Goal: Information Seeking & Learning: Learn about a topic

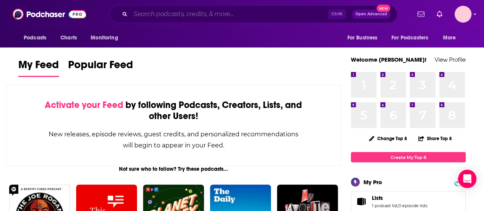
click at [220, 8] on input "Search podcasts, credits, & more..." at bounding box center [230, 14] width 198 height 12
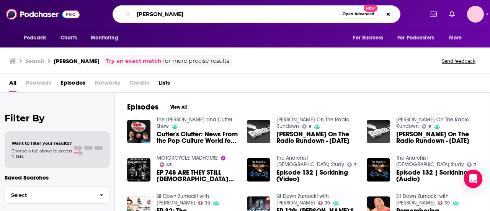
click at [164, 13] on input "[PERSON_NAME]" at bounding box center [237, 14] width 206 height 12
type input "[PERSON_NAME]"
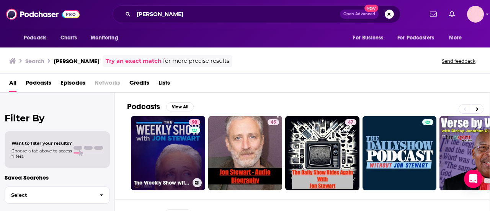
click at [166, 138] on link "90 The Weekly Show with [PERSON_NAME]" at bounding box center [168, 153] width 74 height 74
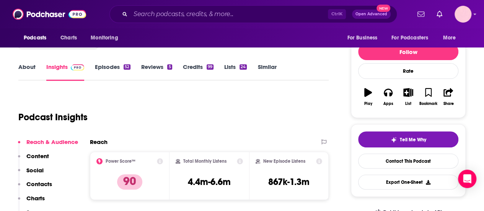
scroll to position [38, 0]
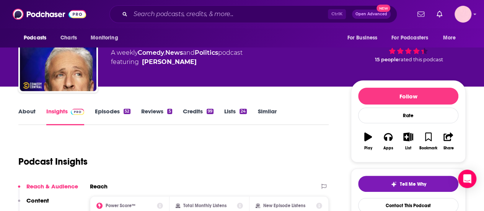
click at [116, 109] on link "Episodes 52" at bounding box center [113, 117] width 36 height 18
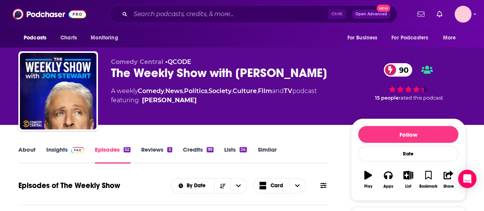
click at [67, 155] on link "Insights" at bounding box center [65, 155] width 38 height 18
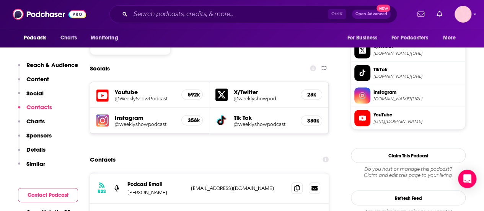
scroll to position [689, 0]
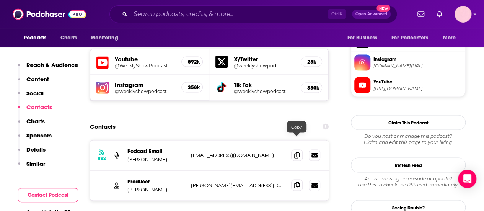
click at [297, 182] on icon at bounding box center [296, 185] width 5 height 6
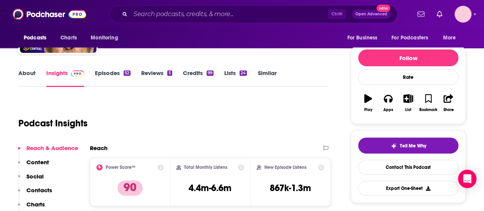
scroll to position [0, 0]
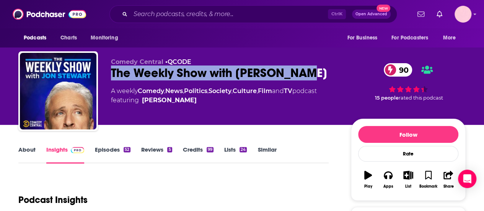
drag, startPoint x: 309, startPoint y: 75, endPoint x: 104, endPoint y: 75, distance: 204.8
click at [104, 75] on div "Comedy Central • QCODE The Weekly Show with [PERSON_NAME] 90 A weekly Comedy , …" at bounding box center [241, 92] width 447 height 83
copy h2 "The Weekly Show with [PERSON_NAME]"
